Goal: Task Accomplishment & Management: Manage account settings

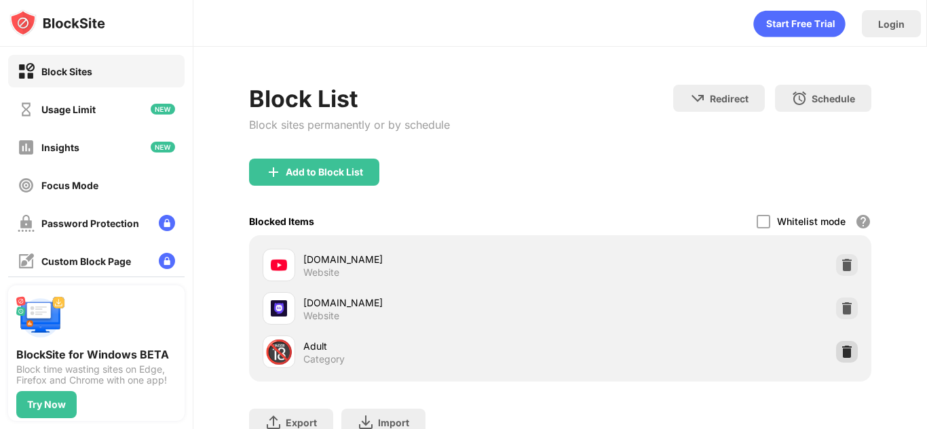
click at [842, 353] on img at bounding box center [847, 352] width 14 height 14
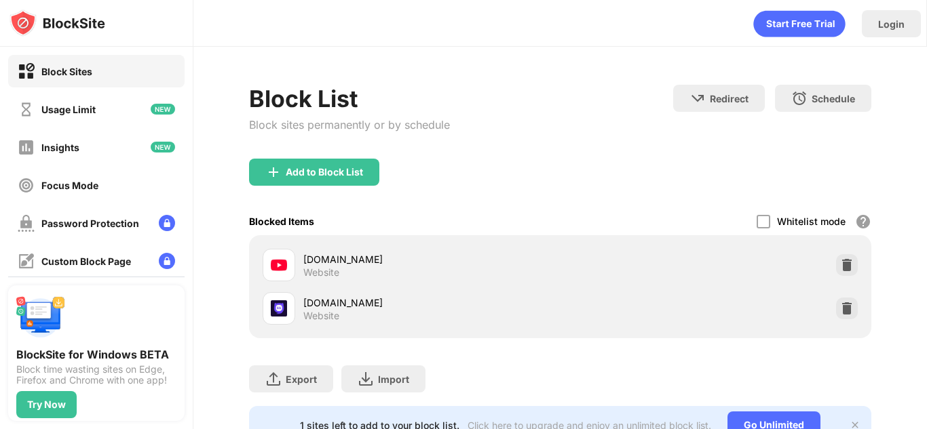
scroll to position [53, 0]
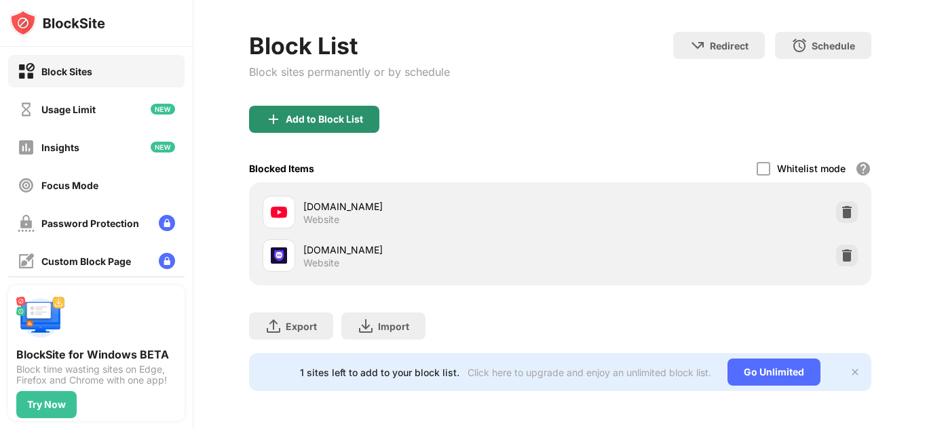
click at [329, 122] on div "Add to Block List" at bounding box center [324, 119] width 77 height 11
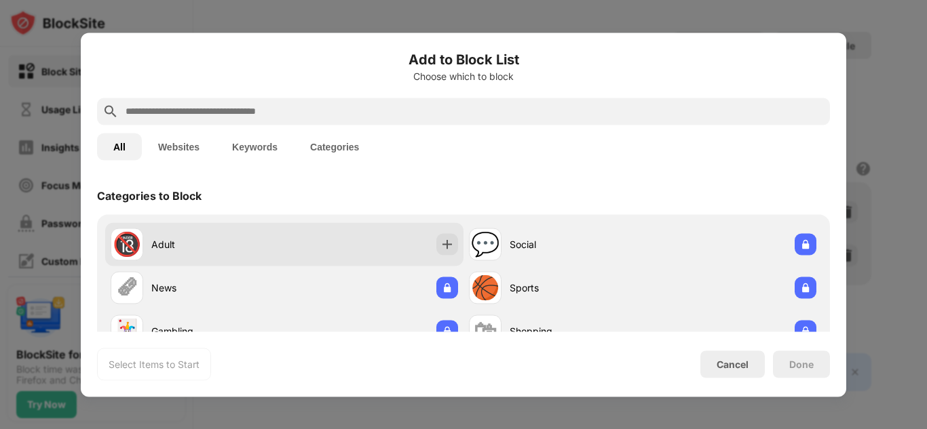
click at [166, 256] on div "🔞 Adult" at bounding box center [198, 244] width 174 height 33
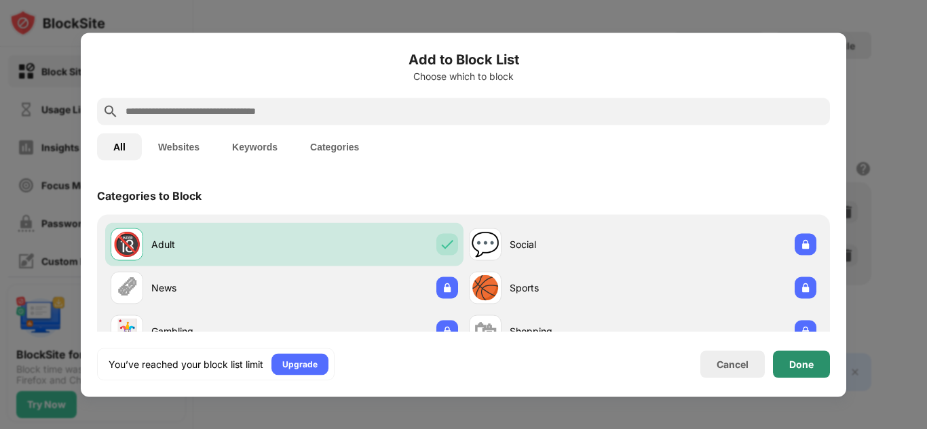
click at [794, 370] on div "Done" at bounding box center [801, 364] width 57 height 27
